Goal: Information Seeking & Learning: Learn about a topic

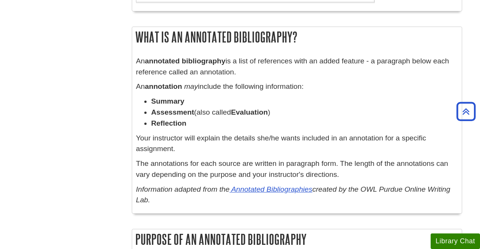
scroll to position [481, 0]
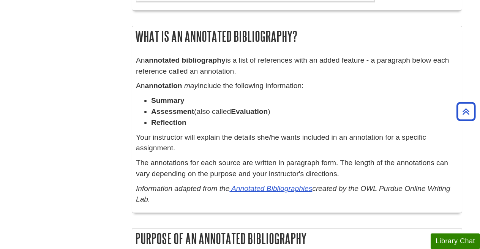
click at [194, 132] on p "Your instructor will explain the details she/he wants included in an annotation…" at bounding box center [297, 143] width 322 height 22
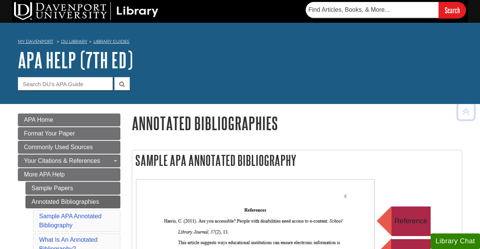
scroll to position [0, 0]
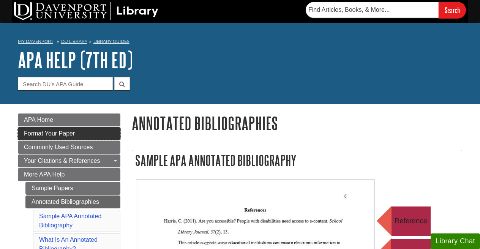
click at [71, 133] on span "Format Your Paper" at bounding box center [49, 133] width 51 height 6
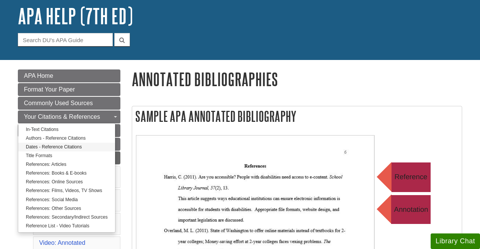
scroll to position [97, 0]
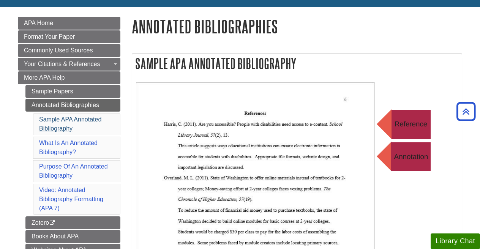
click at [77, 119] on link "Sample APA Annotated Bibliography" at bounding box center [70, 124] width 62 height 16
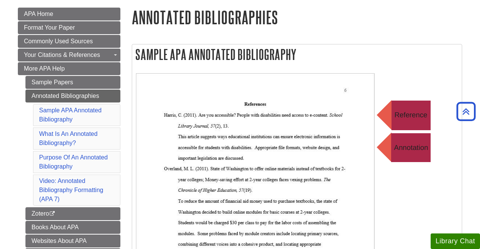
scroll to position [106, 0]
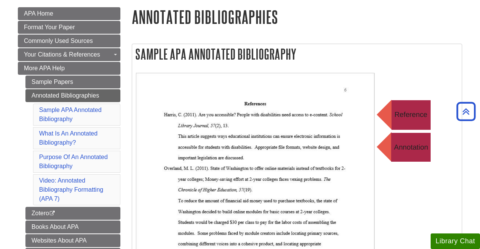
click at [57, 138] on li "What Is An Annotated Bibliography?" at bounding box center [76, 138] width 87 height 22
click at [55, 133] on link "What Is An Annotated Bibliography?" at bounding box center [68, 138] width 59 height 16
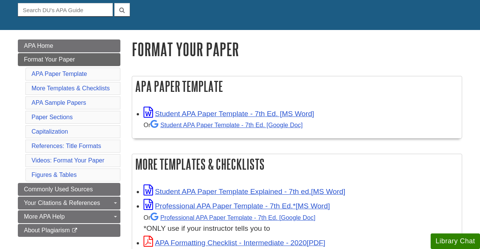
scroll to position [74, 0]
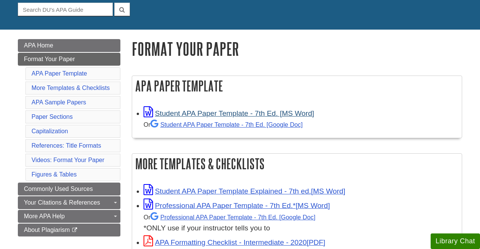
click at [190, 113] on link "Student APA Paper Template - 7th Ed. [MS Word]" at bounding box center [229, 113] width 171 height 8
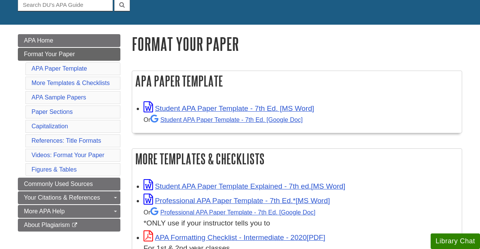
scroll to position [79, 0]
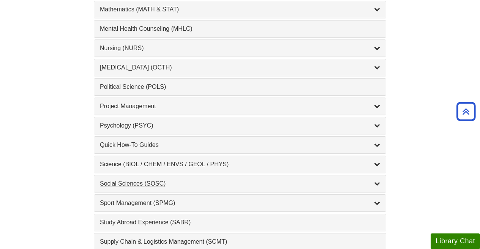
scroll to position [743, 0]
click at [117, 48] on div "Nursing (NURS) , 14 guides" at bounding box center [240, 47] width 280 height 9
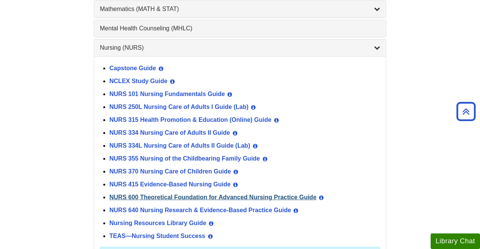
click at [144, 196] on link "NURS 600 Theoretical Foundation for Advanced Nursing Practice Guide" at bounding box center [212, 197] width 207 height 6
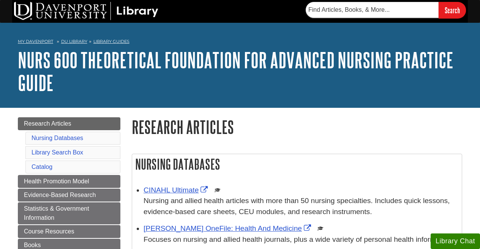
click at [160, 185] on div "CINAHL Ultimate This link opens in a new window Nursing and allied health artic…" at bounding box center [301, 201] width 315 height 33
click at [159, 192] on link "CINAHL Ultimate" at bounding box center [177, 190] width 66 height 8
